Goal: Task Accomplishment & Management: Use online tool/utility

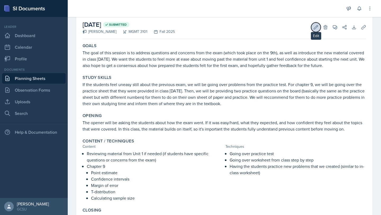
click at [318, 27] on icon at bounding box center [315, 27] width 5 height 5
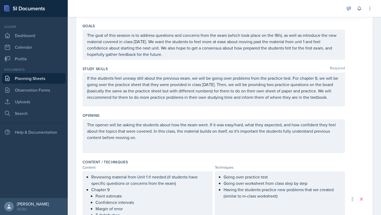
scroll to position [89, 0]
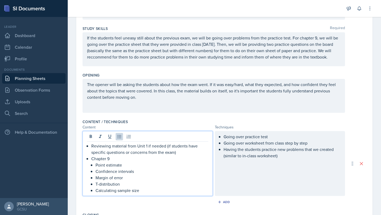
click at [130, 155] on p "Chapter 9" at bounding box center [149, 158] width 117 height 6
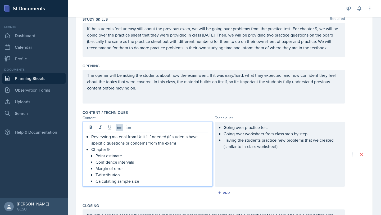
click at [92, 148] on p "Chapter 9" at bounding box center [149, 149] width 117 height 6
click at [127, 174] on p "T-distribution" at bounding box center [152, 174] width 113 height 6
click at [139, 179] on p "Calculating sample size" at bounding box center [152, 181] width 113 height 6
drag, startPoint x: 140, startPoint y: 181, endPoint x: 118, endPoint y: 174, distance: 23.2
click at [118, 174] on ul "Point estimate Confidence intervals Margin of error T-distribution Calculating …" at bounding box center [152, 168] width 113 height 32
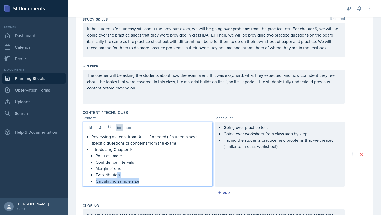
click at [120, 174] on p "T-distribution" at bounding box center [152, 174] width 113 height 6
drag, startPoint x: 122, startPoint y: 176, endPoint x: 142, endPoint y: 180, distance: 20.7
click at [142, 180] on ul "Point estimate Confidence intervals Margin of error T-distribution Calculating …" at bounding box center [152, 168] width 113 height 32
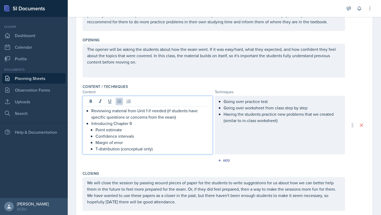
scroll to position [124, 0]
click at [283, 125] on div "Going over practice test Going over worksheet from class step by step Having th…" at bounding box center [280, 125] width 130 height 58
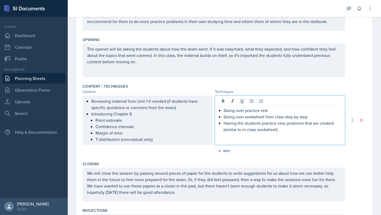
scroll to position [134, 0]
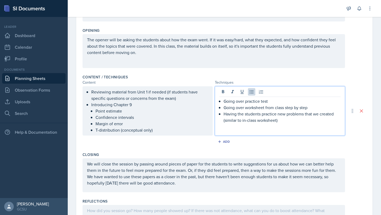
click at [283, 121] on p "Having the students practice new problems that we created (similar to in-class …" at bounding box center [282, 117] width 117 height 13
click at [272, 112] on p "Having the students practice new problems that we created (similar to in-class …" at bounding box center [282, 117] width 117 height 13
click at [309, 106] on p "Going over worksheet from class step by step" at bounding box center [282, 107] width 117 height 6
click at [313, 119] on p "Having the students practice new problems that we created (similar to in-class …" at bounding box center [282, 117] width 117 height 13
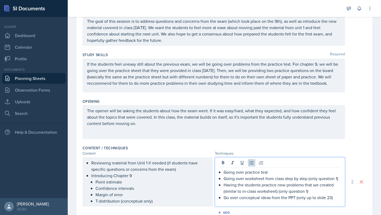
scroll to position [61, 0]
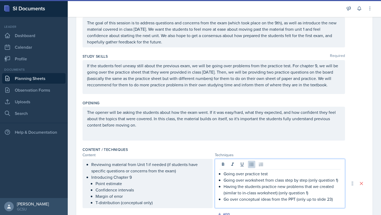
click at [264, 71] on p "If the students feel uneasy still about the previous exam, we will be going ove…" at bounding box center [213, 74] width 253 height 25
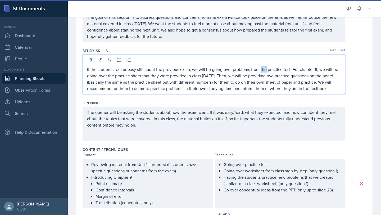
click at [264, 71] on p "If the students feel uneasy still about the previous exam, we will be going ove…" at bounding box center [213, 78] width 253 height 25
click at [265, 75] on p "If the students feel uneasy still about the previous exam, we will be going ove…" at bounding box center [213, 78] width 253 height 25
click at [301, 76] on p "If the students feel uneasy still about the previous exam, we will be going ove…" at bounding box center [213, 78] width 253 height 25
click at [222, 90] on p "If the students feel uneasy still about the previous exam, we will be going ove…" at bounding box center [213, 78] width 253 height 25
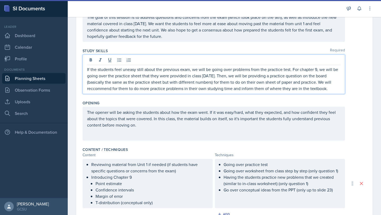
click at [193, 84] on p "If the students feel uneasy still about the previous exam, we will be going ove…" at bounding box center [213, 78] width 253 height 25
click at [184, 83] on p "If the students feel uneasy still about the previous exam, we will be going ove…" at bounding box center [213, 78] width 253 height 25
click at [198, 82] on p "If the students feel uneasy still about the previous exam, we will be going ove…" at bounding box center [213, 78] width 253 height 25
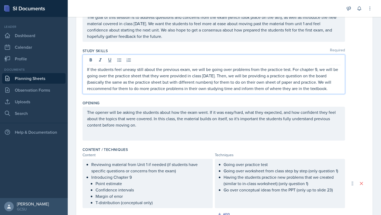
scroll to position [70, 0]
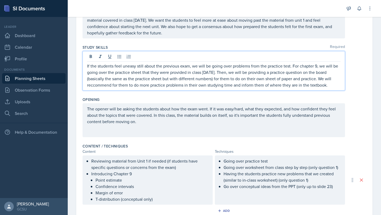
click at [102, 85] on p "If the students feel uneasy still about the previous exam, we will be going ove…" at bounding box center [213, 75] width 253 height 25
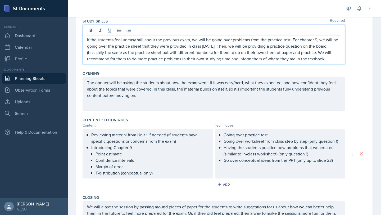
scroll to position [33, 0]
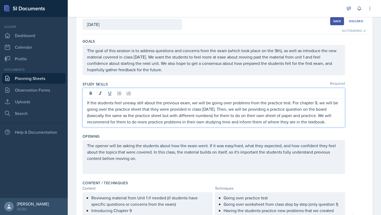
click at [340, 19] on div "Save" at bounding box center [337, 21] width 8 height 4
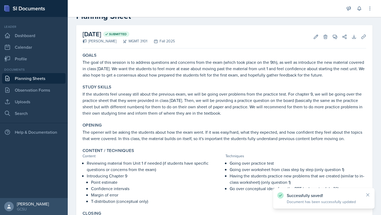
scroll to position [0, 0]
